Goal: Task Accomplishment & Management: Manage account settings

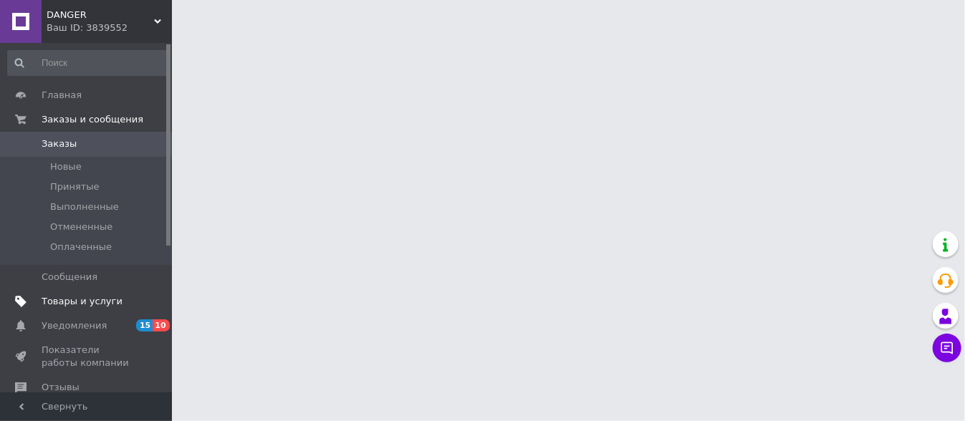
click at [92, 302] on span "Товары и услуги" at bounding box center [82, 301] width 81 height 13
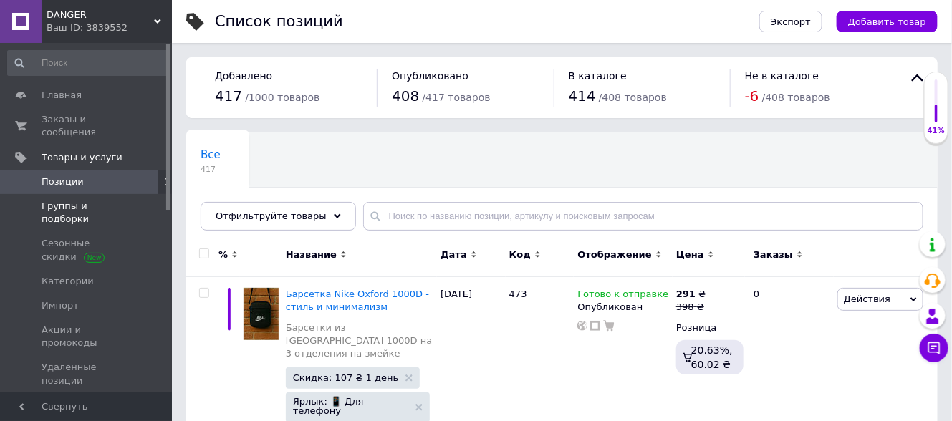
click at [110, 200] on span "Группы и подборки" at bounding box center [87, 213] width 91 height 26
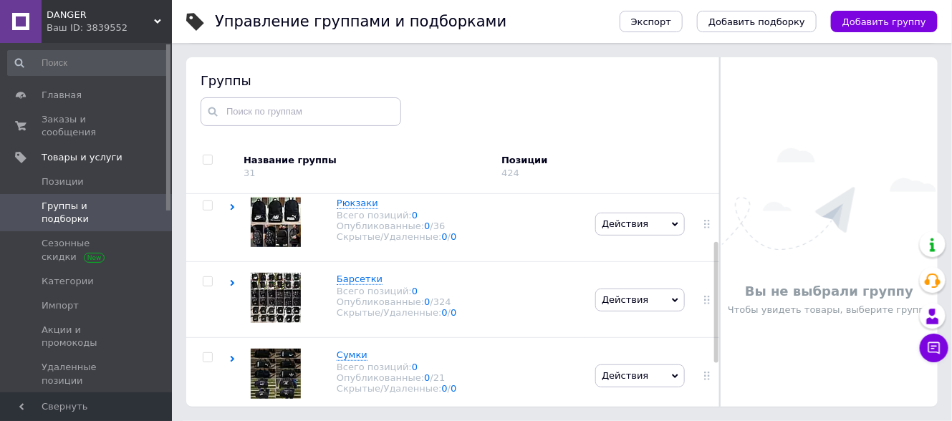
scroll to position [160, 0]
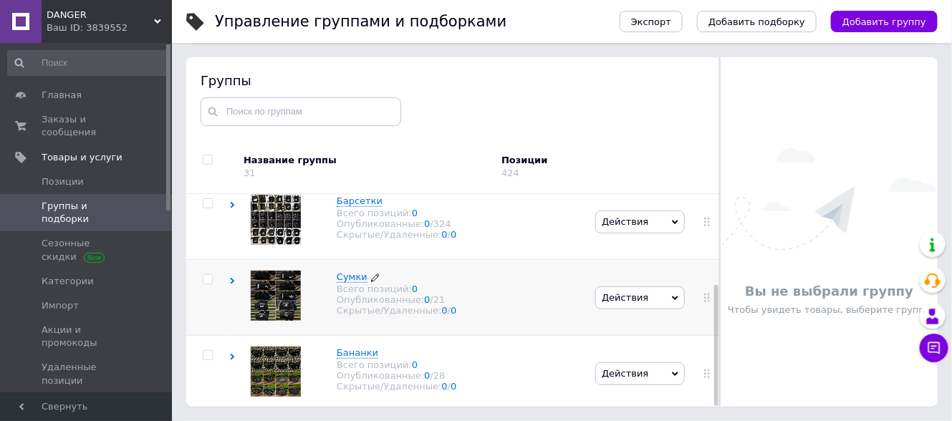
click at [343, 272] on span "Сумки" at bounding box center [352, 277] width 31 height 11
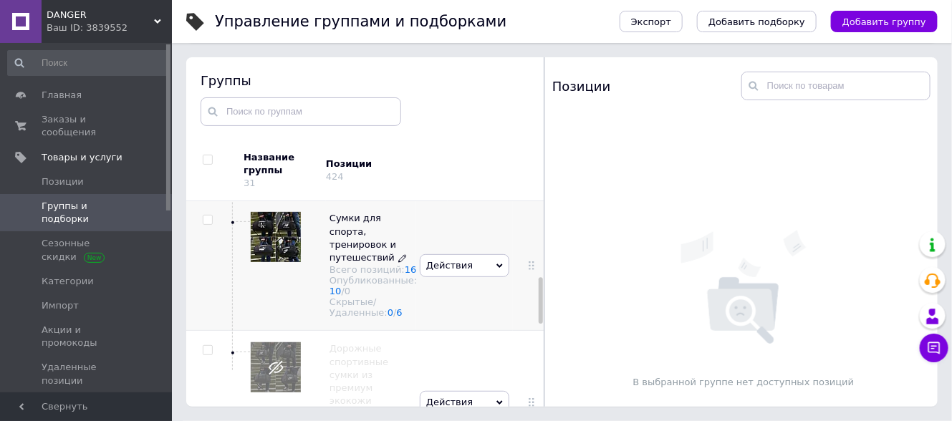
scroll to position [332, 0]
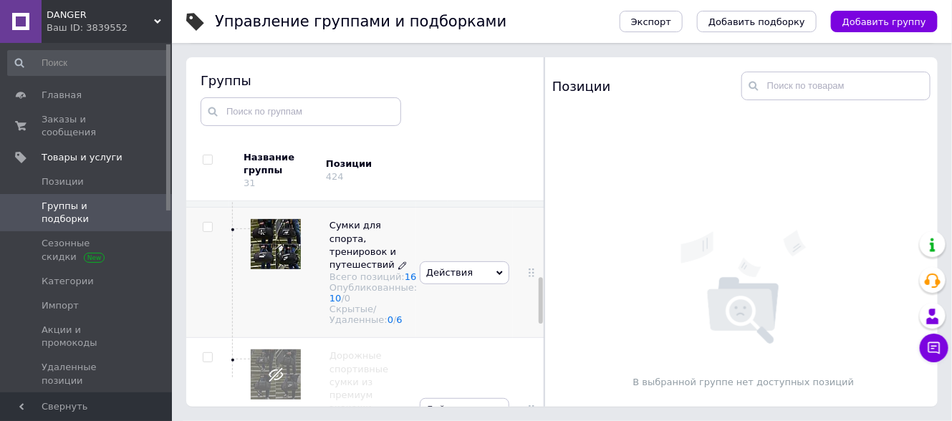
click at [338, 263] on span "Сумки для спорта, тренировок и путешествий" at bounding box center [363, 245] width 67 height 50
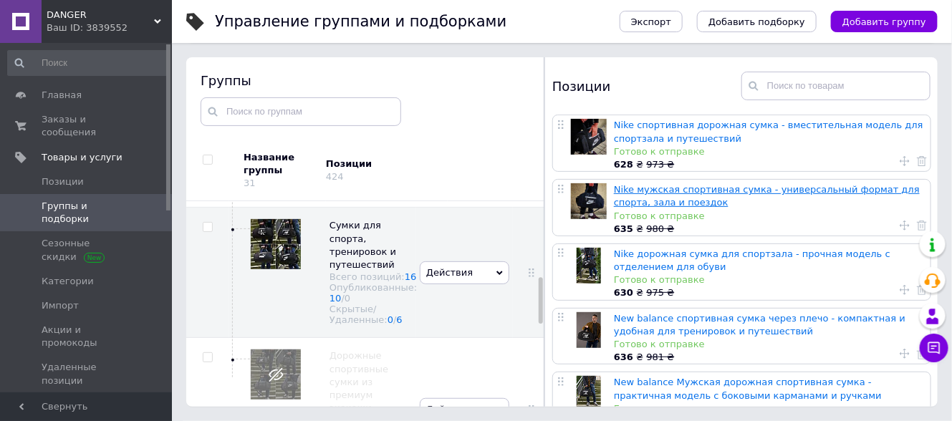
click at [723, 192] on link "Nike мужская спортивная сумка - универсальный формат для спорта, зала и поездок" at bounding box center [767, 196] width 306 height 24
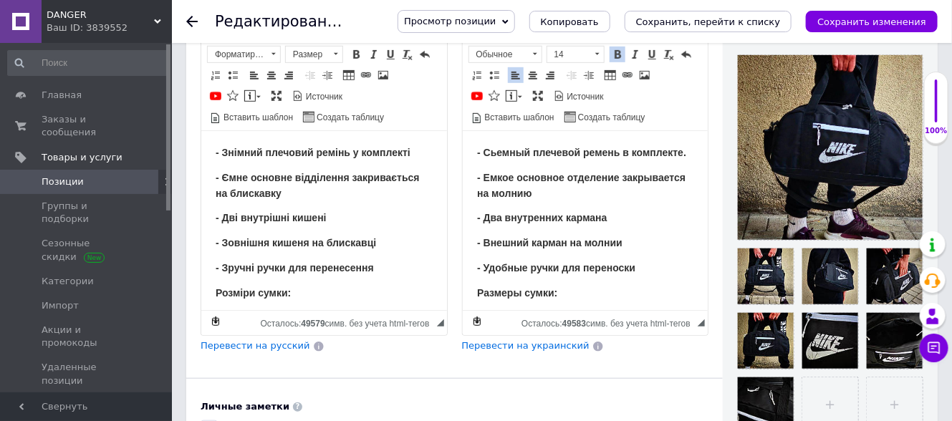
scroll to position [1, 0]
drag, startPoint x: 476, startPoint y: 150, endPoint x: 624, endPoint y: 246, distance: 176.1
click at [640, 273] on body "- Cьемный плечевой ремень в комплекте. - Eмкое основное отделение закрывается н…" at bounding box center [584, 345] width 217 height 401
click at [621, 240] on body "- Cьемный плечевой ремень в комплекте. - Eмкое основное отделение закрывается н…" at bounding box center [584, 345] width 217 height 401
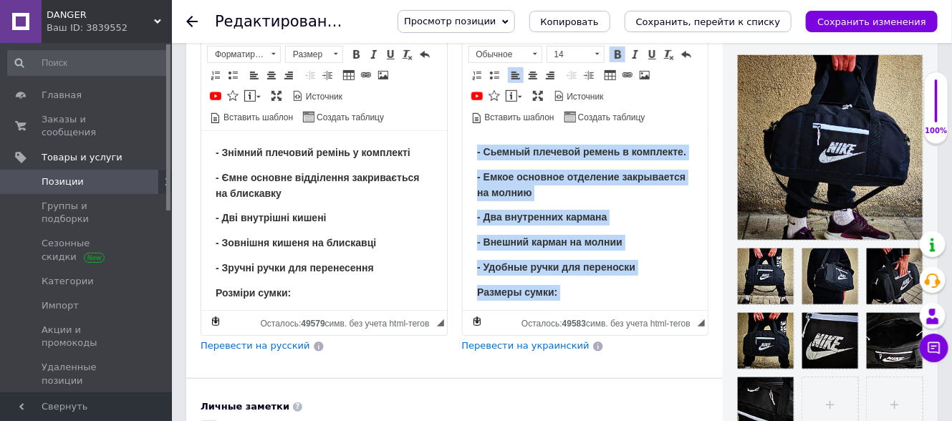
copy body "- Cьемный плечевой ремень в комплекте. - Eмкое основное отделение закрывается н…"
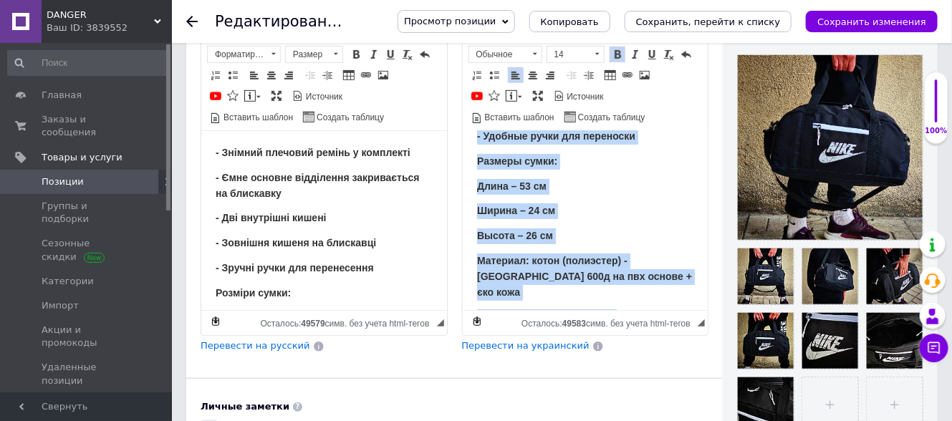
scroll to position [243, 0]
